Goal: Task Accomplishment & Management: Manage account settings

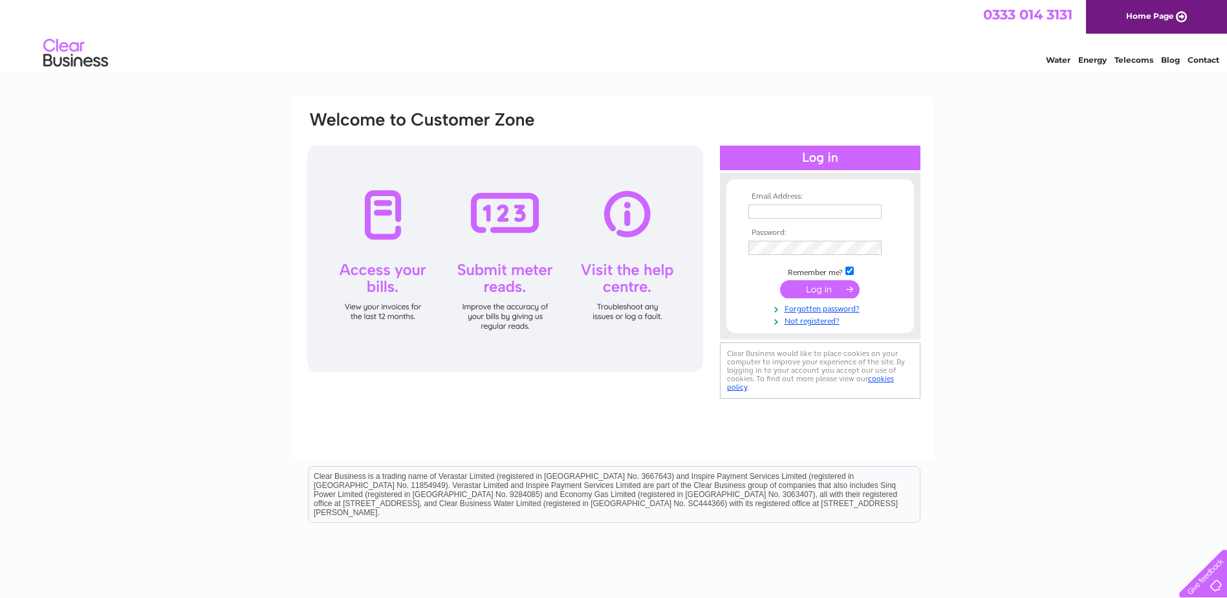
type input "harjitkp@gmail.com"
click at [828, 285] on input "submit" at bounding box center [820, 289] width 80 height 18
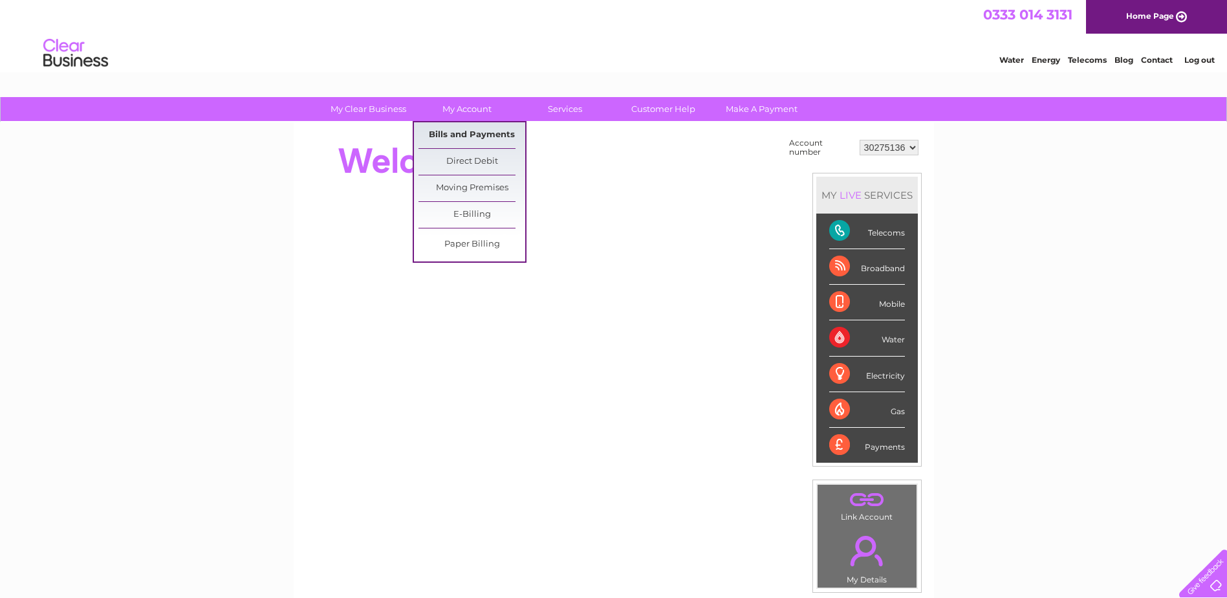
click at [475, 135] on link "Bills and Payments" at bounding box center [471, 135] width 107 height 26
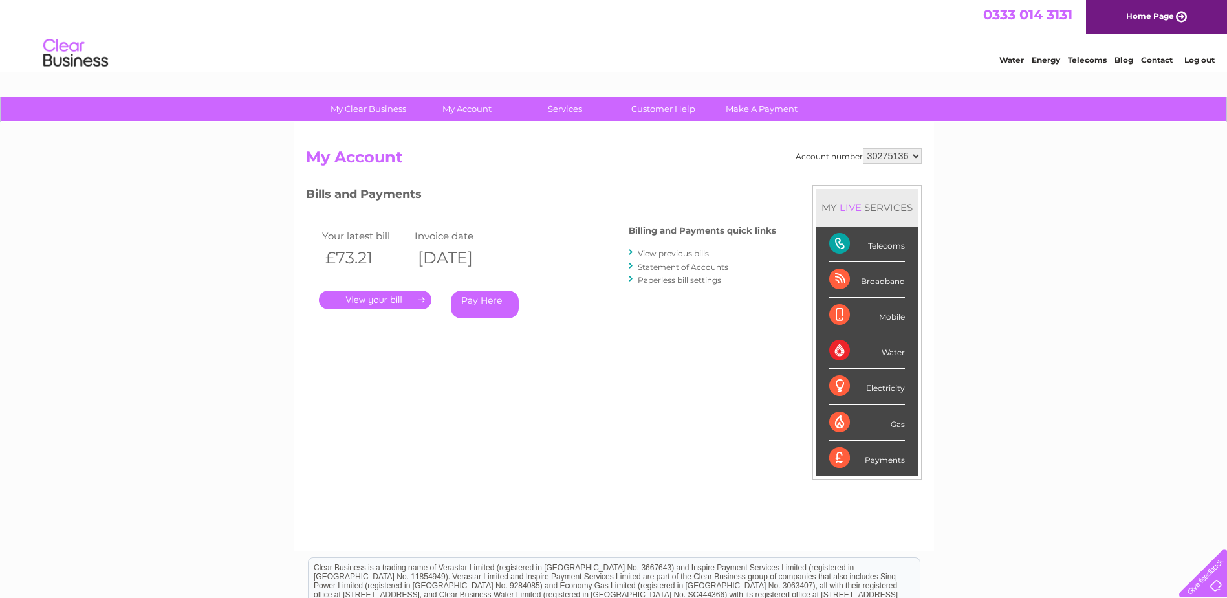
click at [402, 303] on link "." at bounding box center [375, 299] width 113 height 19
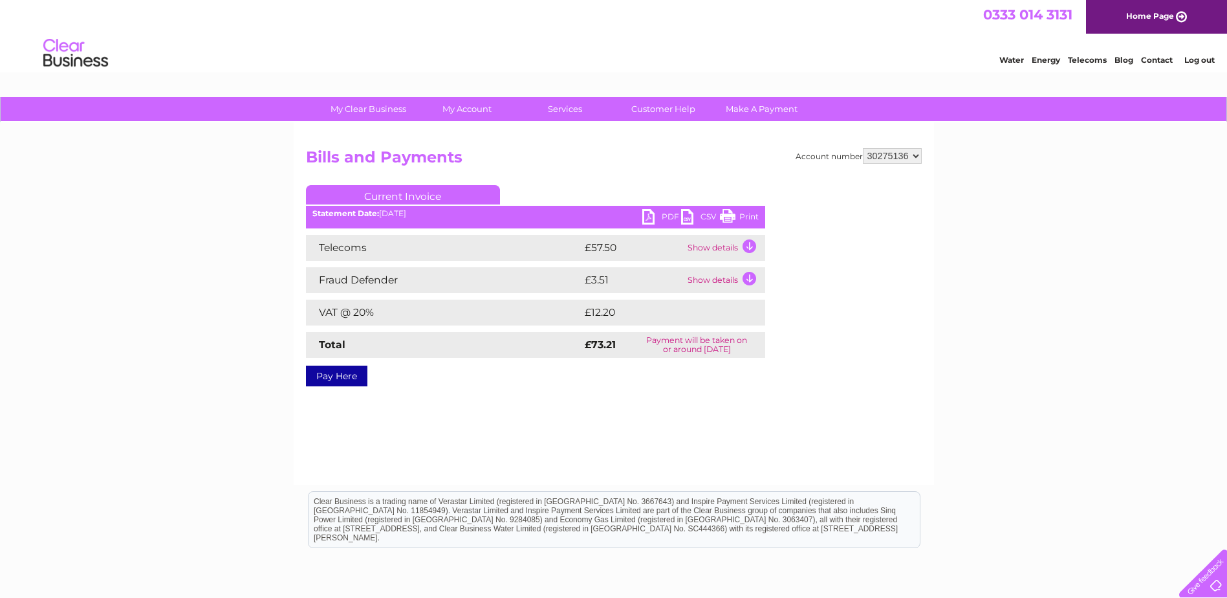
click at [661, 212] on link "PDF" at bounding box center [661, 218] width 39 height 19
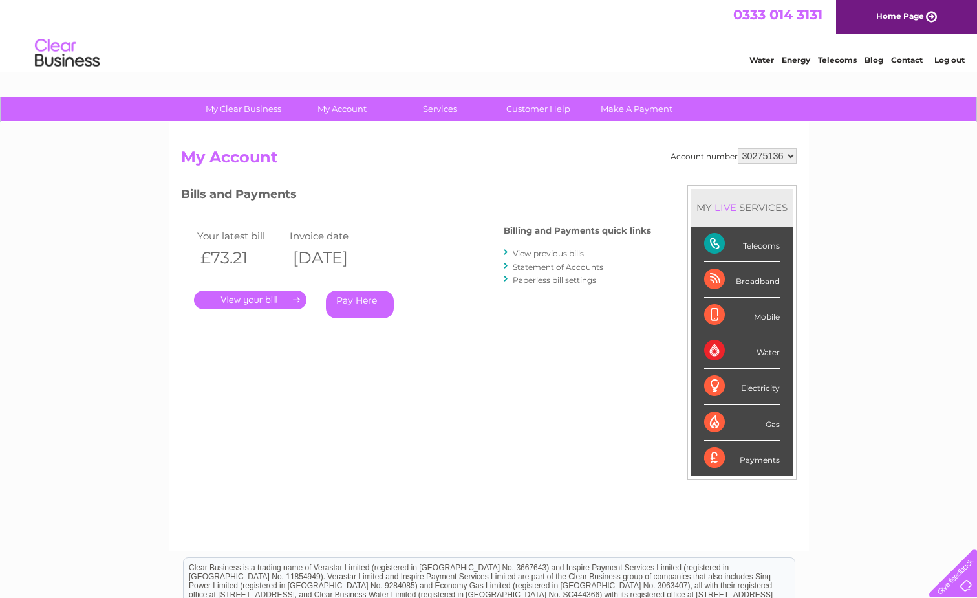
click at [546, 249] on link "View previous bills" at bounding box center [548, 253] width 71 height 10
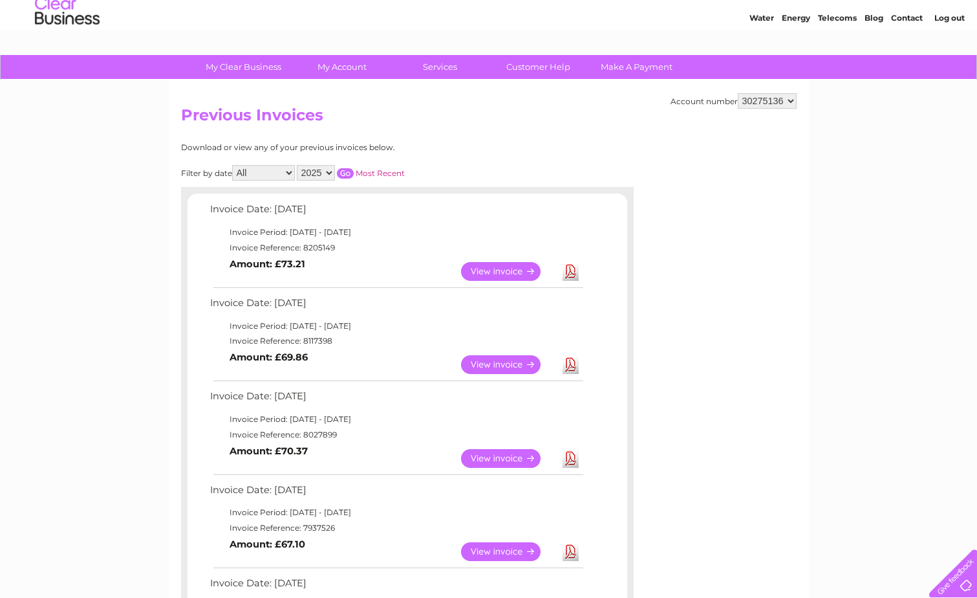
scroll to position [65, 0]
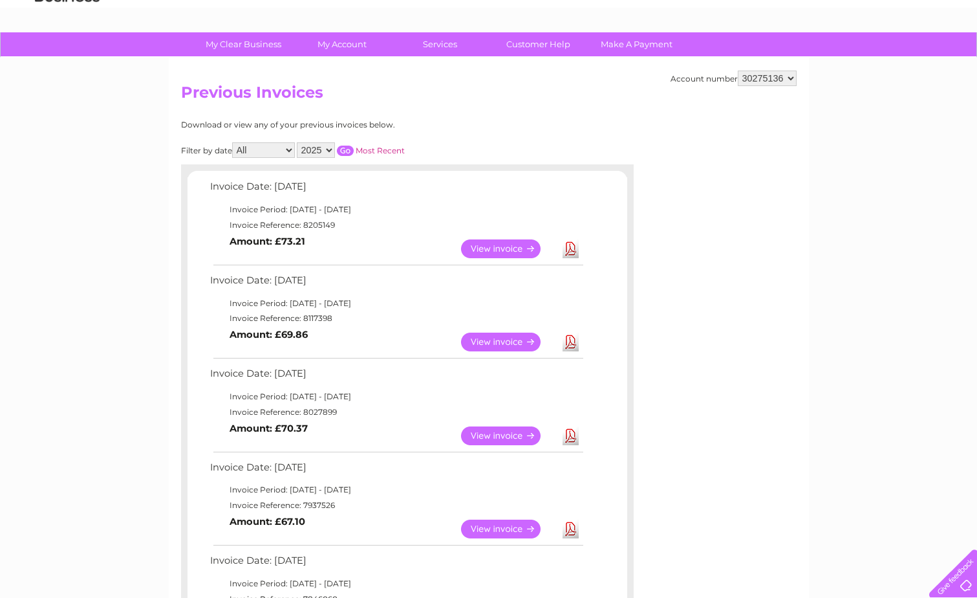
click at [498, 532] on link "View" at bounding box center [508, 528] width 95 height 19
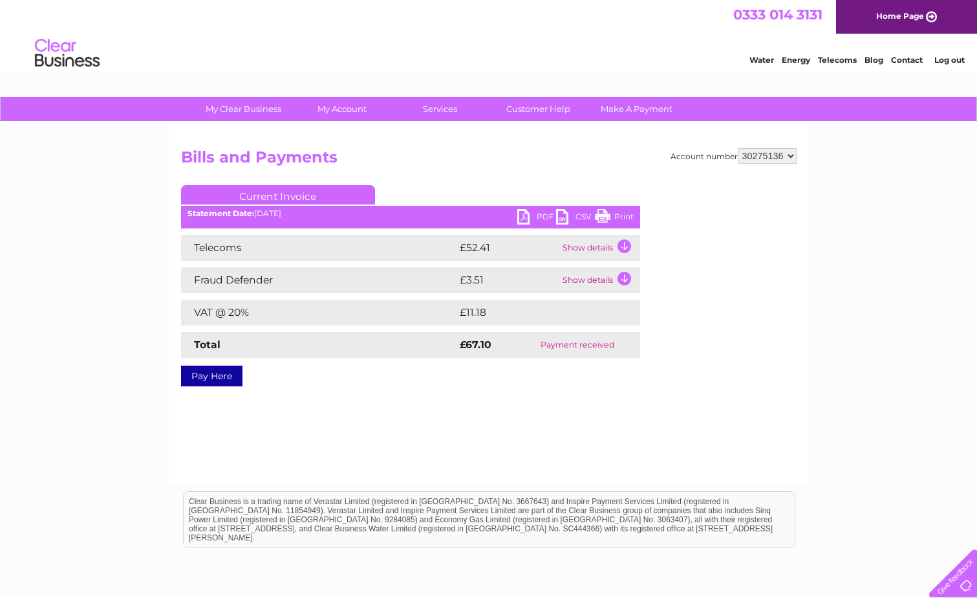
click at [531, 213] on link "PDF" at bounding box center [536, 218] width 39 height 19
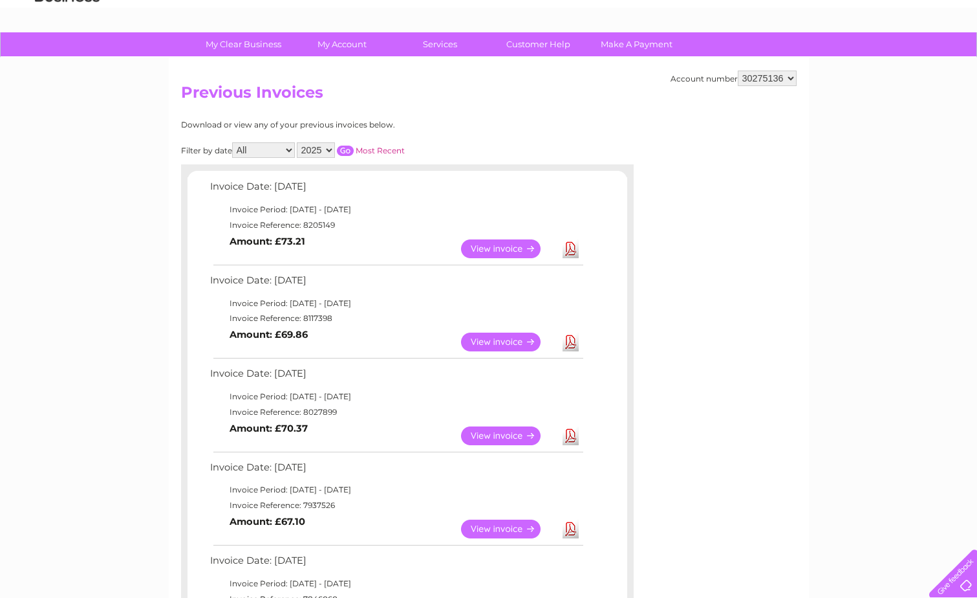
scroll to position [323, 0]
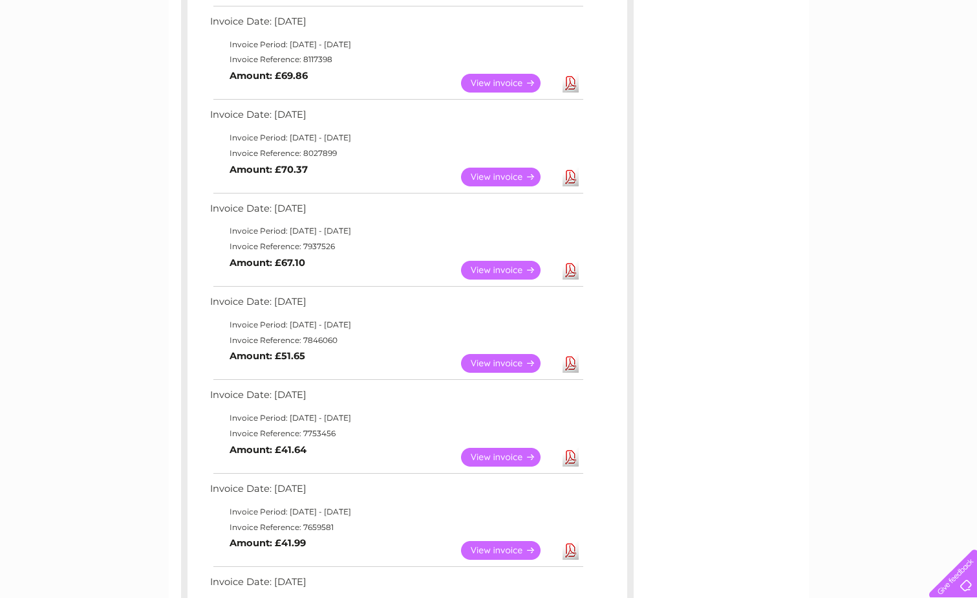
click at [569, 367] on link "Download" at bounding box center [571, 363] width 16 height 19
click at [491, 177] on link "View" at bounding box center [508, 177] width 95 height 19
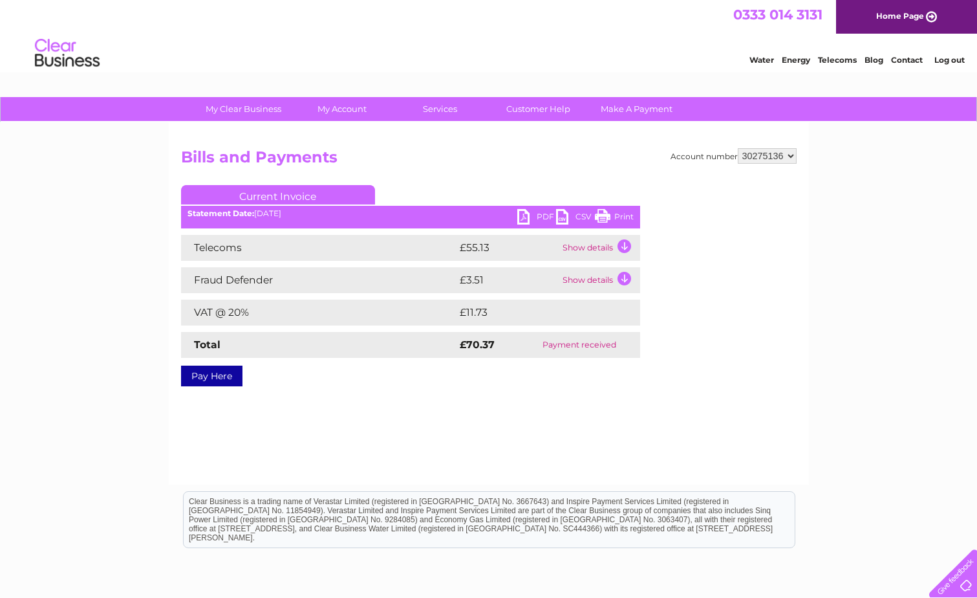
click at [525, 214] on link "PDF" at bounding box center [536, 218] width 39 height 19
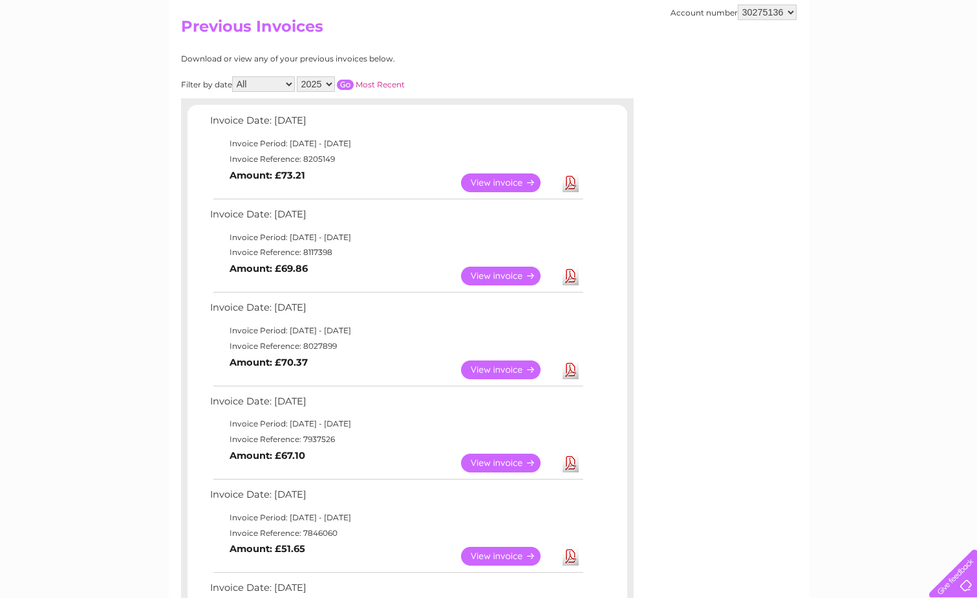
scroll to position [129, 0]
click at [567, 278] on link "Download" at bounding box center [571, 277] width 16 height 19
